Goal: Information Seeking & Learning: Learn about a topic

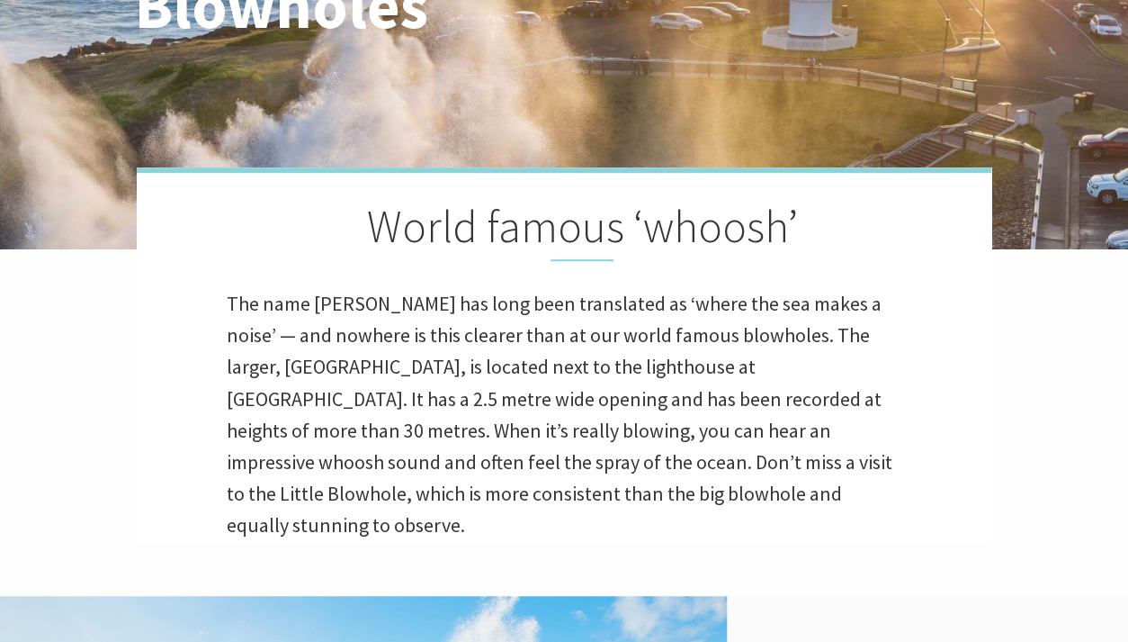
scroll to position [380, 0]
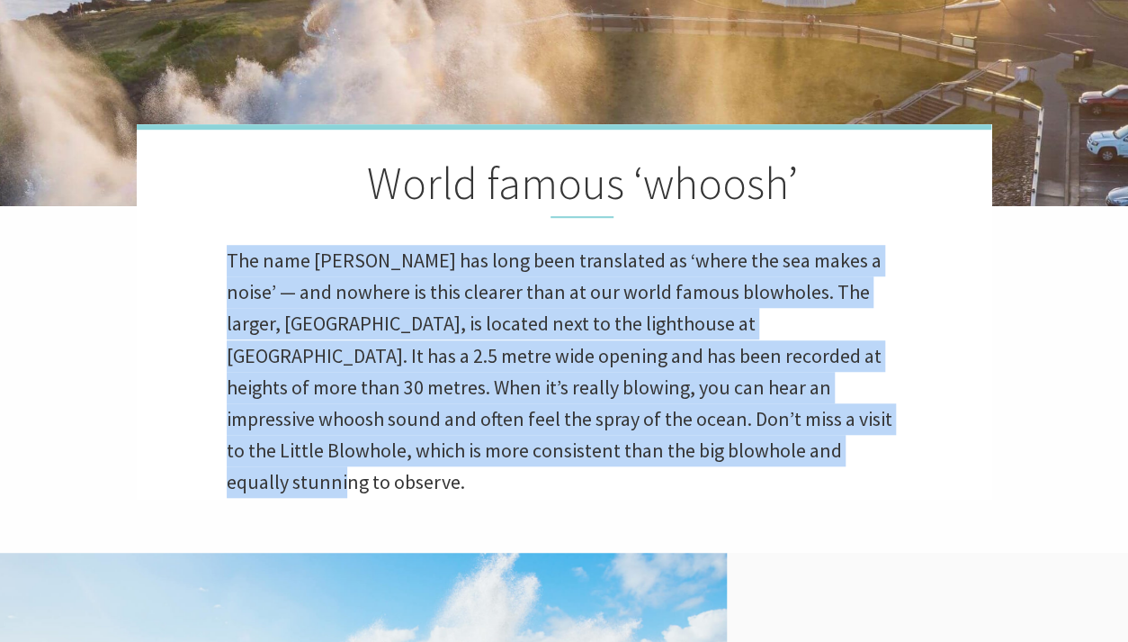
drag, startPoint x: 707, startPoint y: 448, endPoint x: 224, endPoint y: 264, distance: 517.2
click at [224, 264] on div "World famous ‘whoosh’ The name [PERSON_NAME] has long been translated as ‘where…" at bounding box center [564, 311] width 855 height 374
copy p "The name [PERSON_NAME] has long been translated as ‘where the sea makes a noise…"
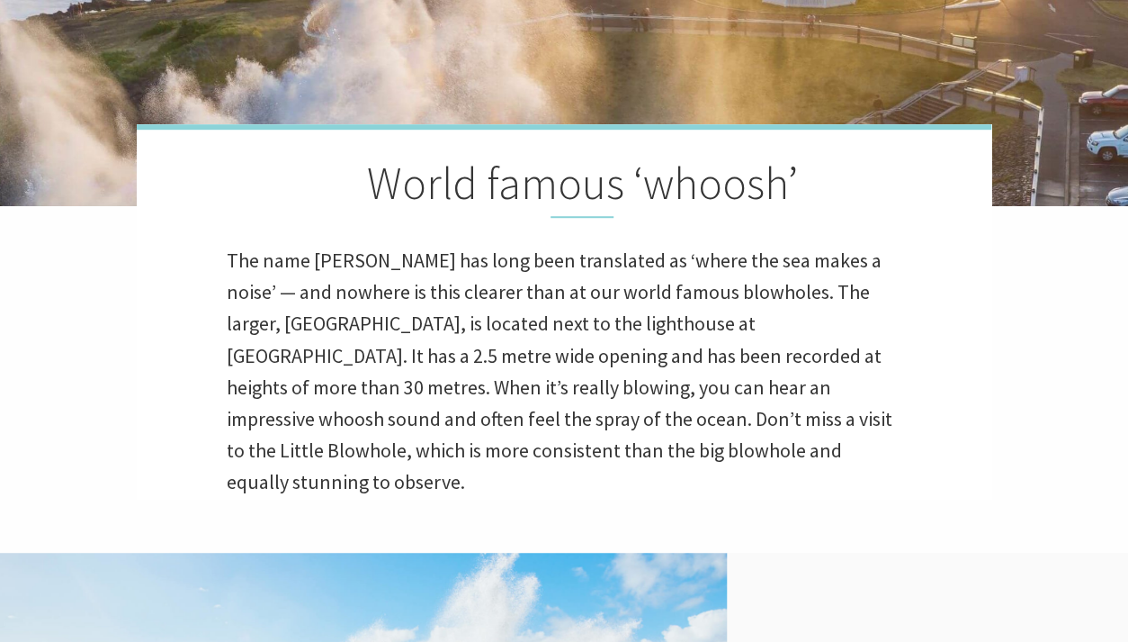
click at [1036, 405] on div "Home Experience Natural Wonders Blowholes Blowholes World famous ‘whoosh’ The n…" at bounding box center [564, 99] width 1128 height 959
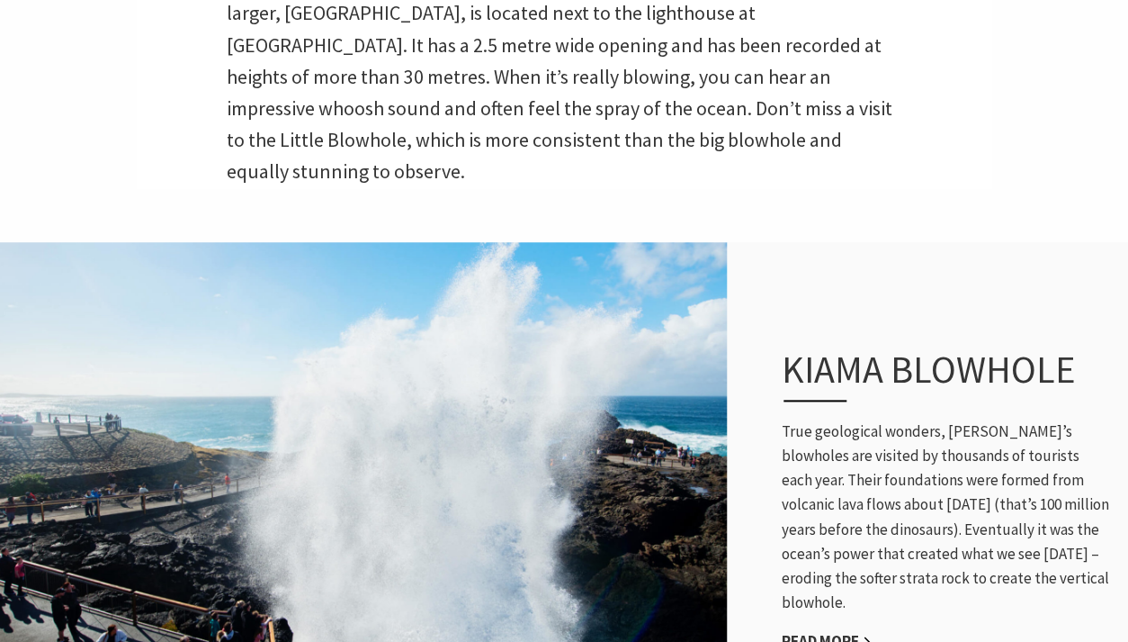
scroll to position [759, 0]
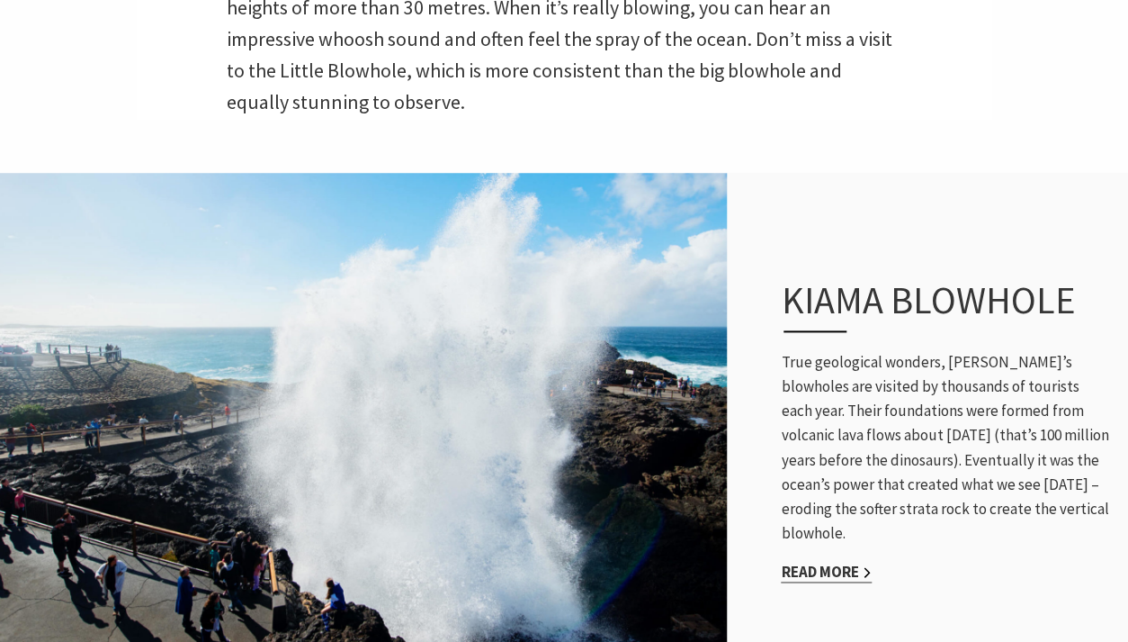
click at [847, 561] on link "Read More" at bounding box center [826, 571] width 91 height 21
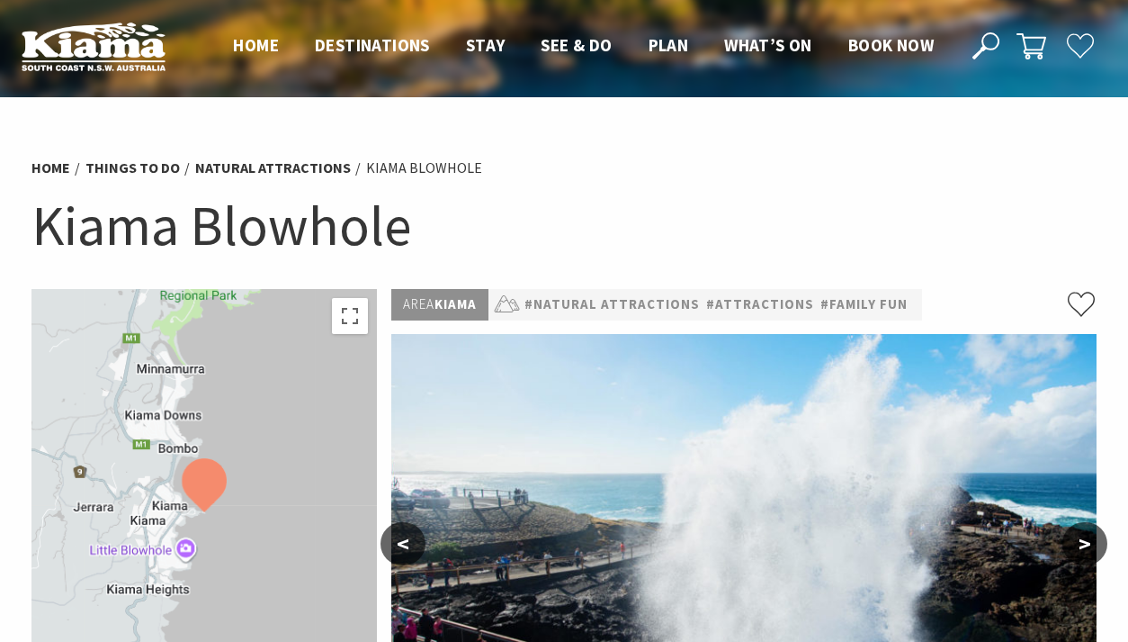
scroll to position [760, 0]
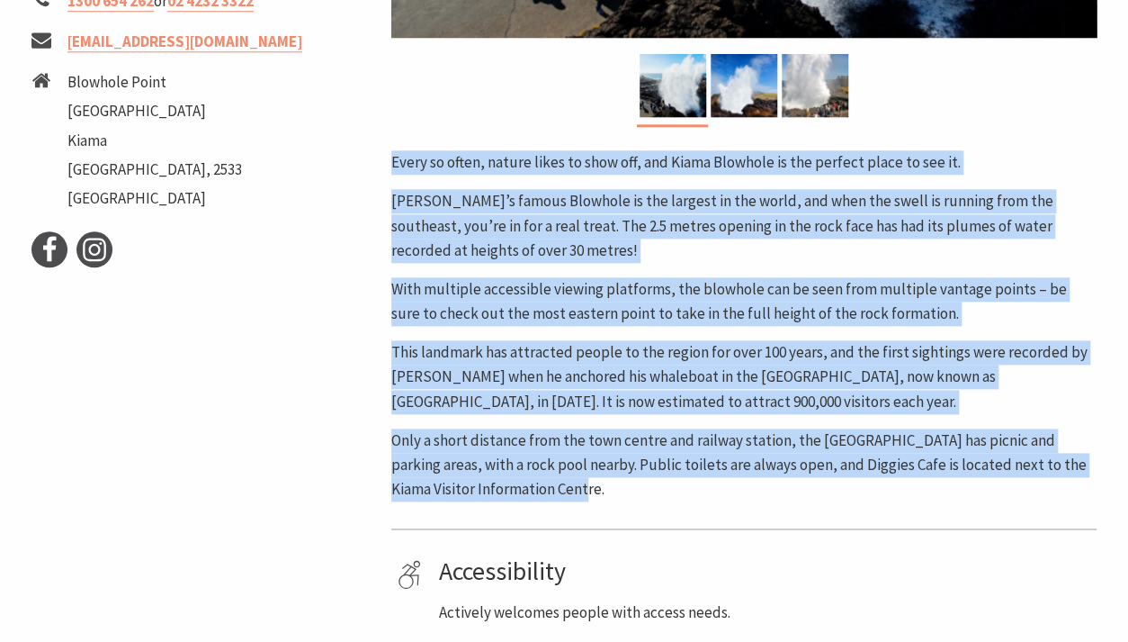
drag, startPoint x: 568, startPoint y: 489, endPoint x: 394, endPoint y: 157, distance: 374.7
click at [394, 157] on div "Every so often, nature likes to show off, and Kiama Blowhole is the perfect pla…" at bounding box center [743, 325] width 705 height 351
copy div "Every so often, nature likes to show off, and Kiama Blowhole is the perfect pla…"
